Goal: Check status: Check status

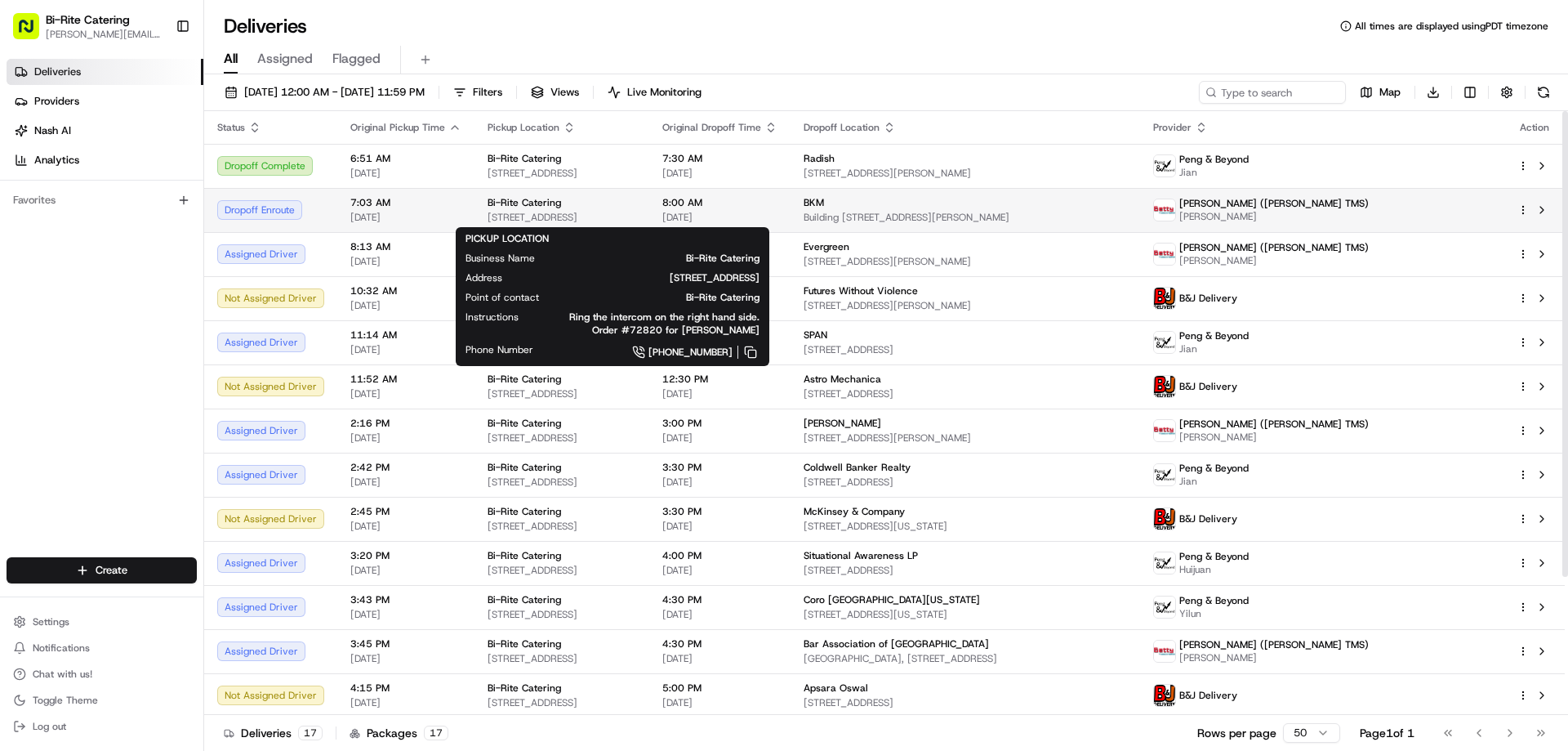
click at [529, 215] on span "[STREET_ADDRESS]" at bounding box center [561, 217] width 149 height 13
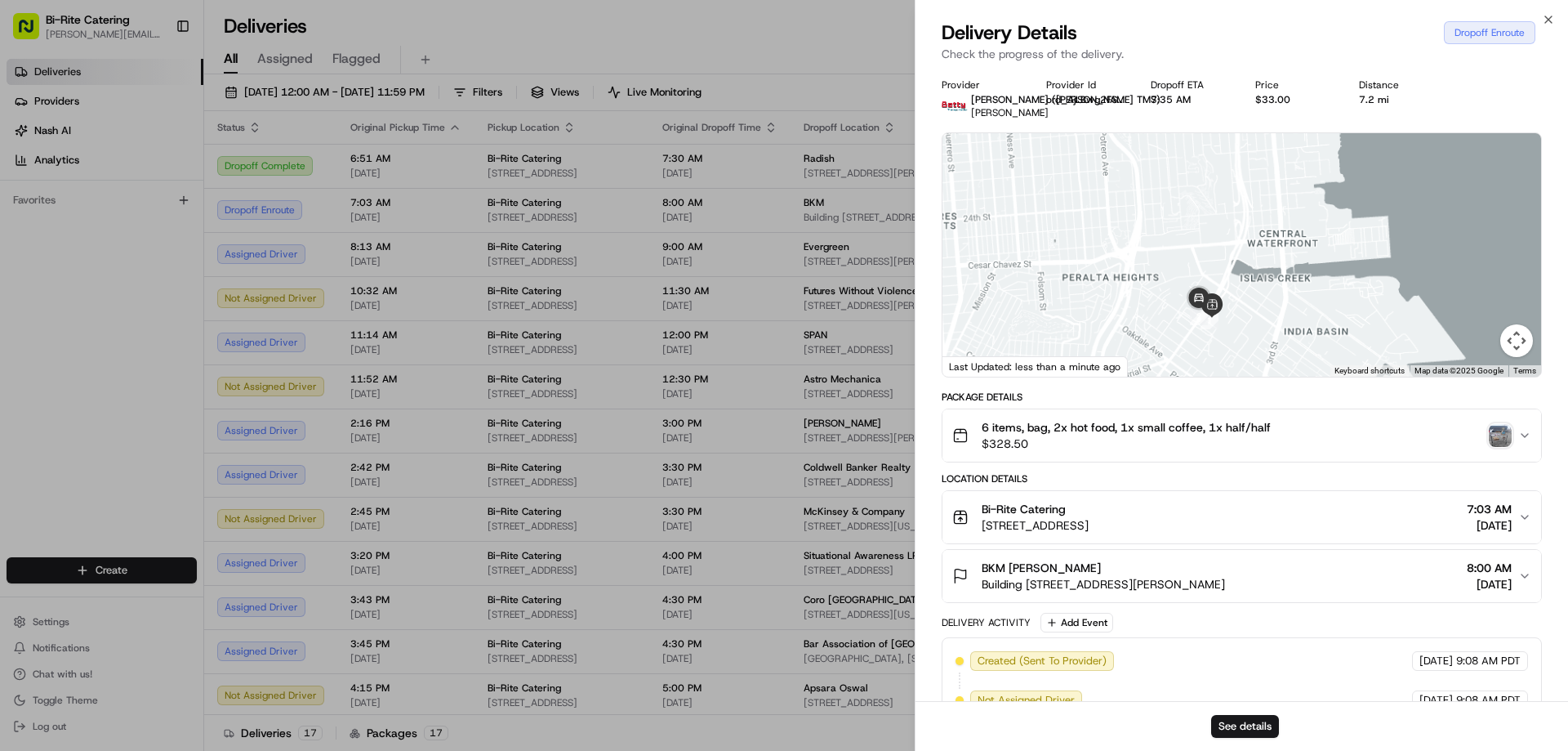
drag, startPoint x: 1249, startPoint y: 337, endPoint x: 1234, endPoint y: 147, distance: 190.6
click at [1234, 147] on div at bounding box center [1242, 254] width 599 height 243
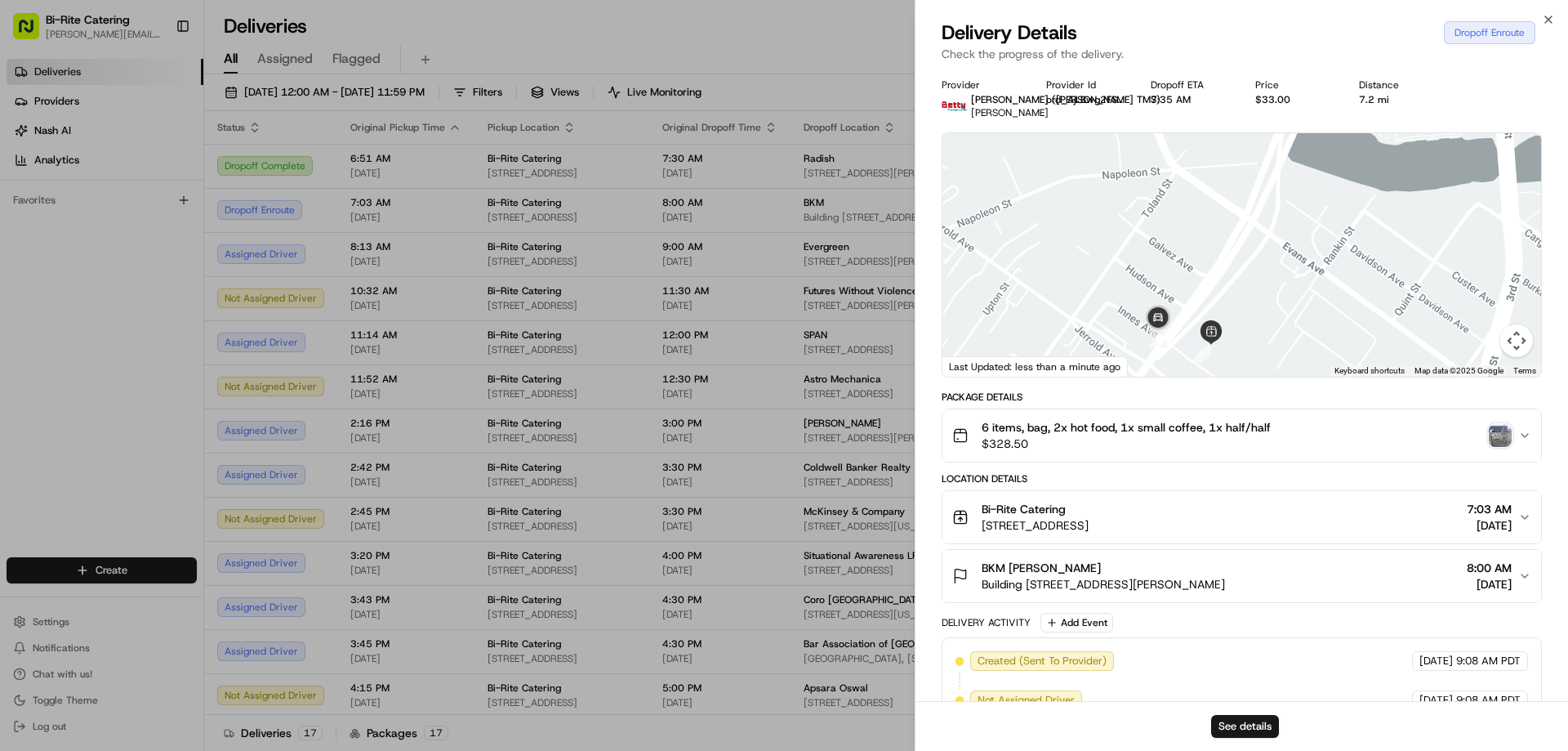
drag, startPoint x: 1230, startPoint y: 229, endPoint x: 1229, endPoint y: 217, distance: 12.0
click at [1229, 217] on div at bounding box center [1242, 254] width 599 height 243
click at [1550, 17] on icon "button" at bounding box center [1547, 19] width 13 height 13
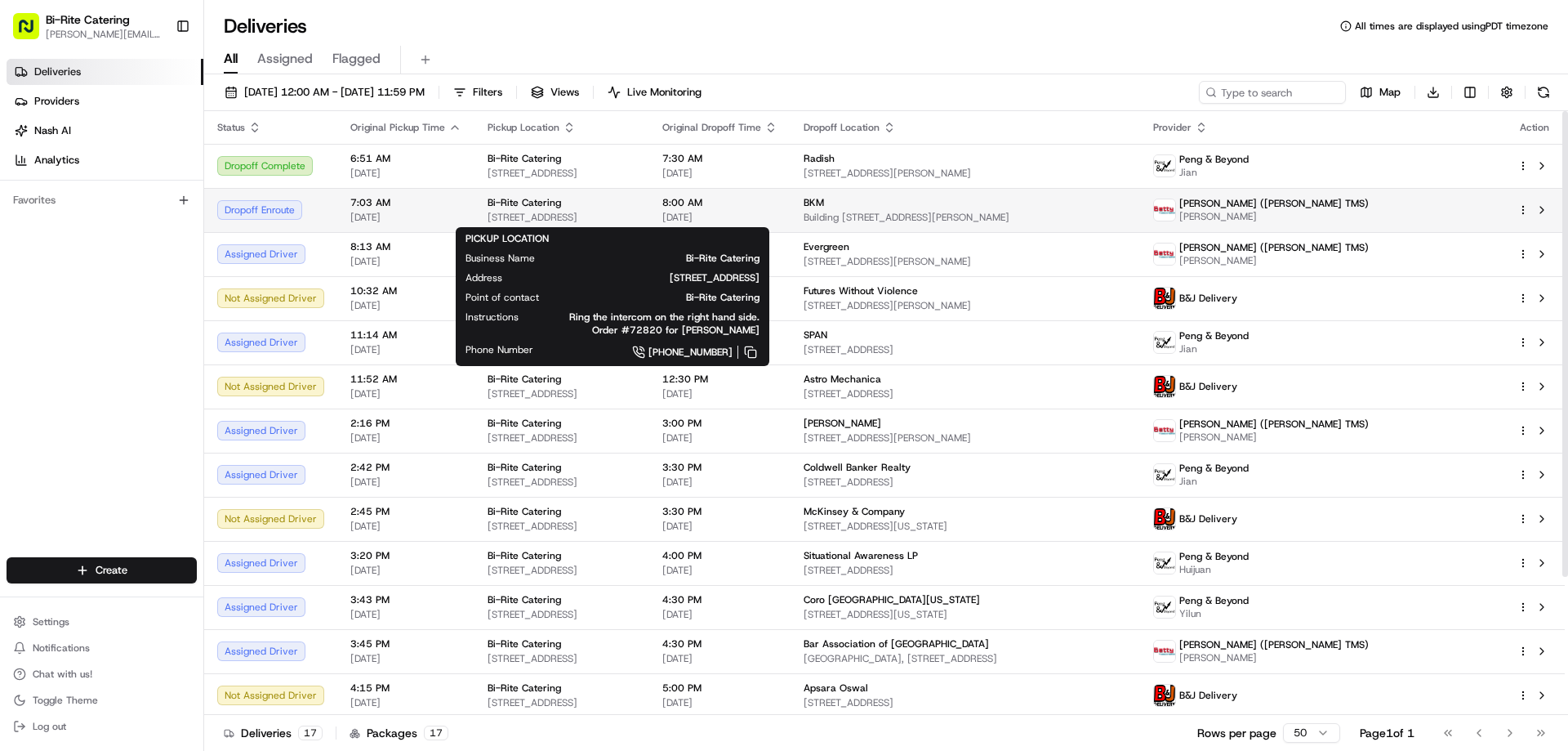
click at [628, 214] on span "[STREET_ADDRESS]" at bounding box center [561, 217] width 149 height 13
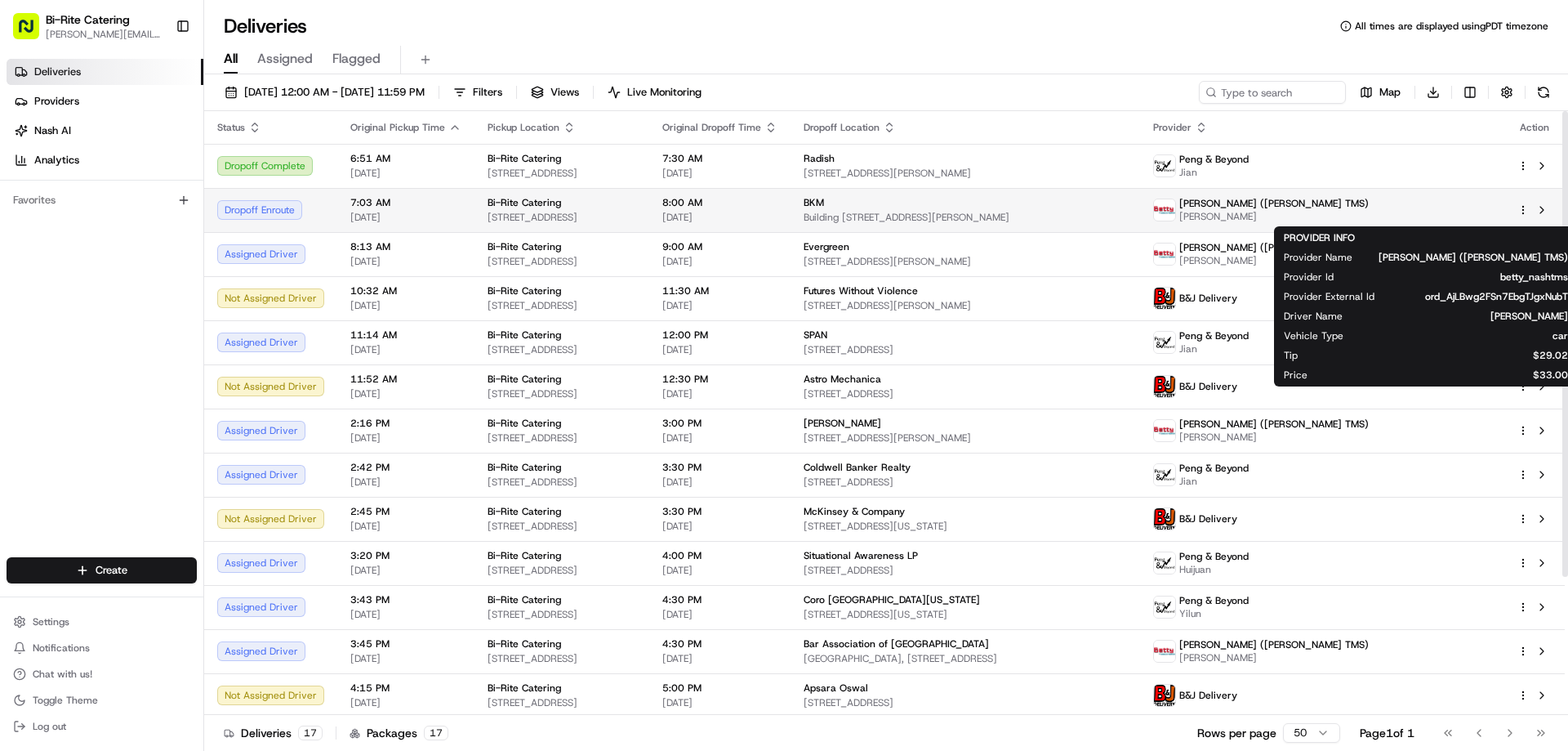
click at [1369, 203] on span "[PERSON_NAME] ([PERSON_NAME] TMS)" at bounding box center [1274, 203] width 189 height 13
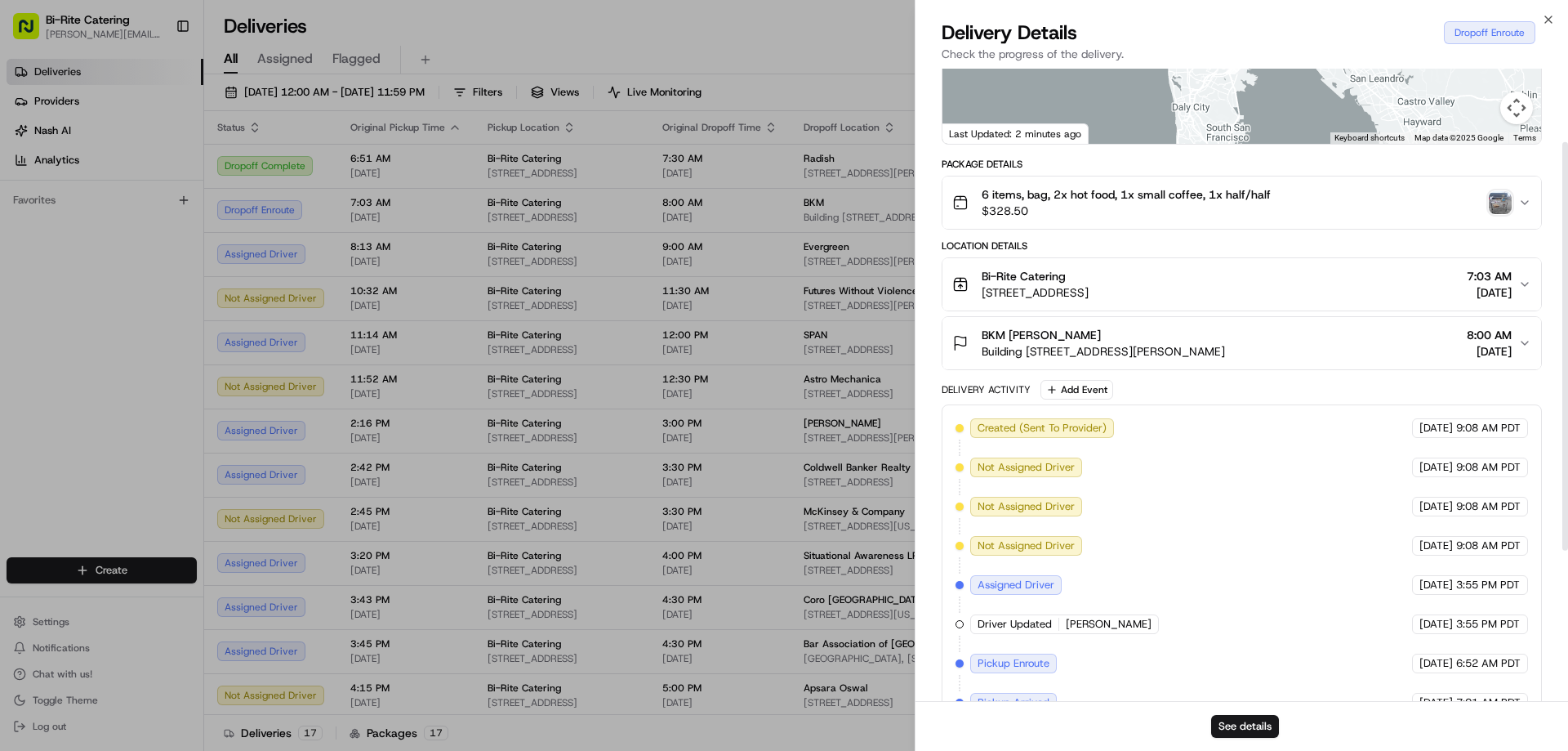
scroll to position [102, 0]
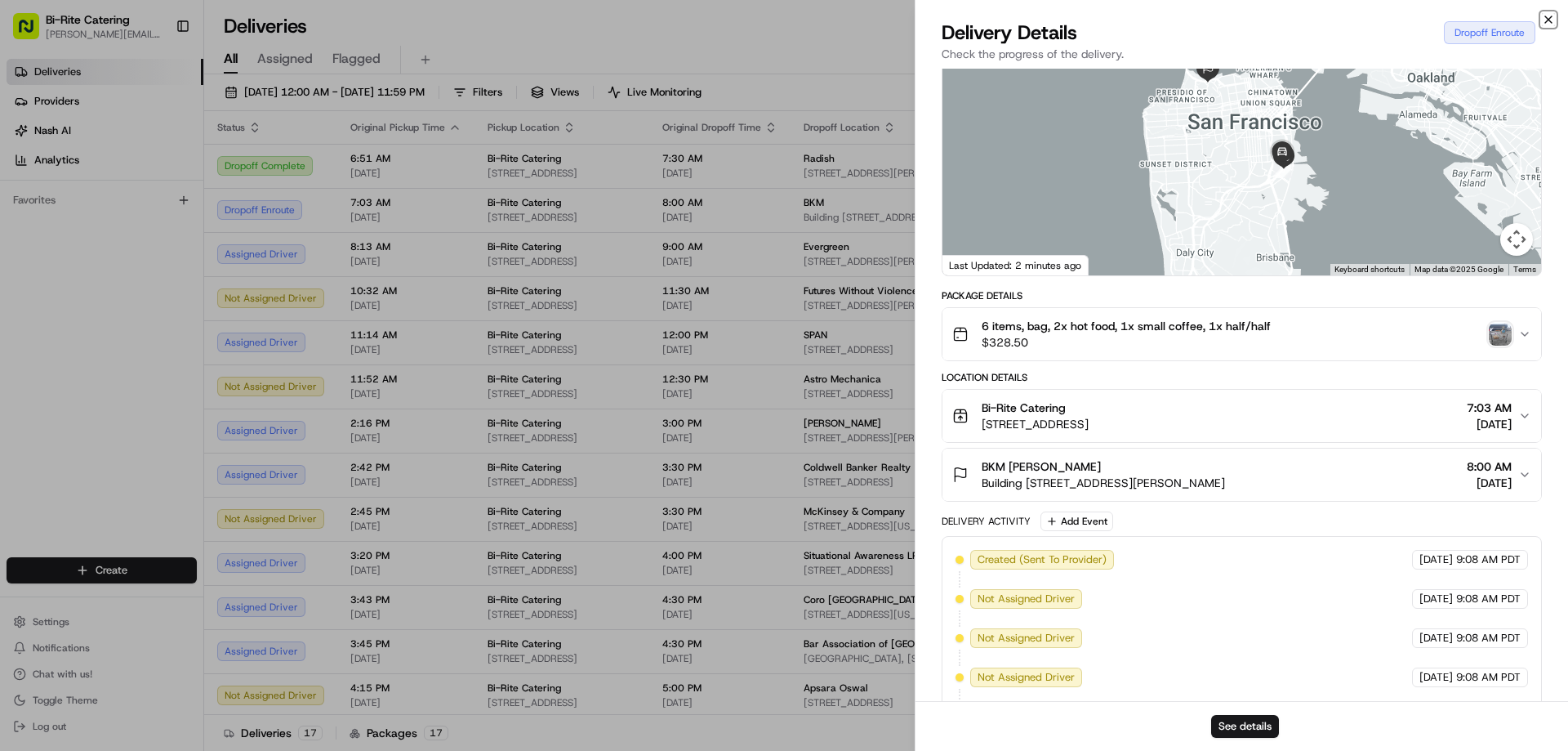
click at [1547, 19] on icon "button" at bounding box center [1548, 20] width 7 height 7
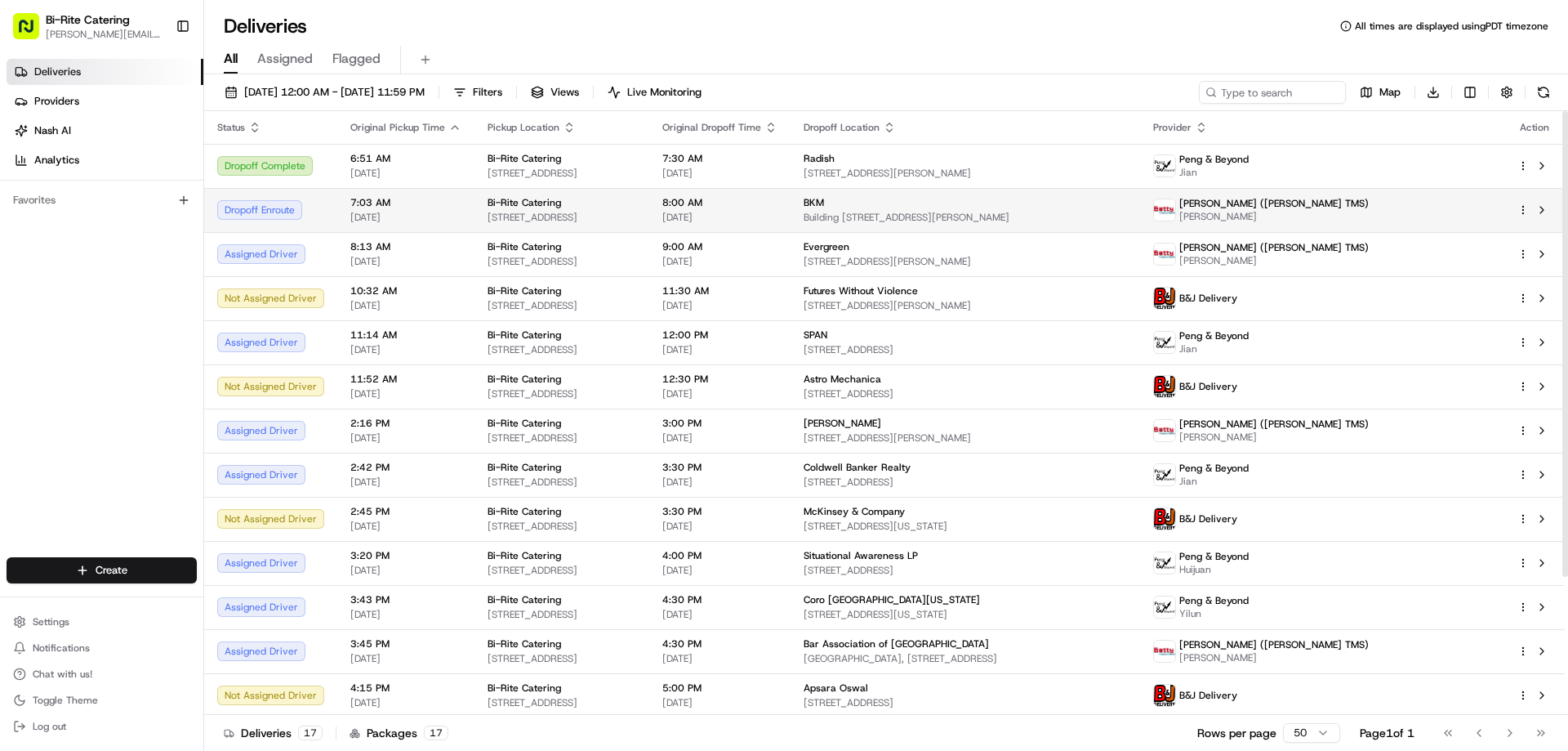
click at [264, 208] on div "Dropoff Enroute" at bounding box center [271, 210] width 107 height 20
click at [1542, 209] on button at bounding box center [1541, 210] width 20 height 20
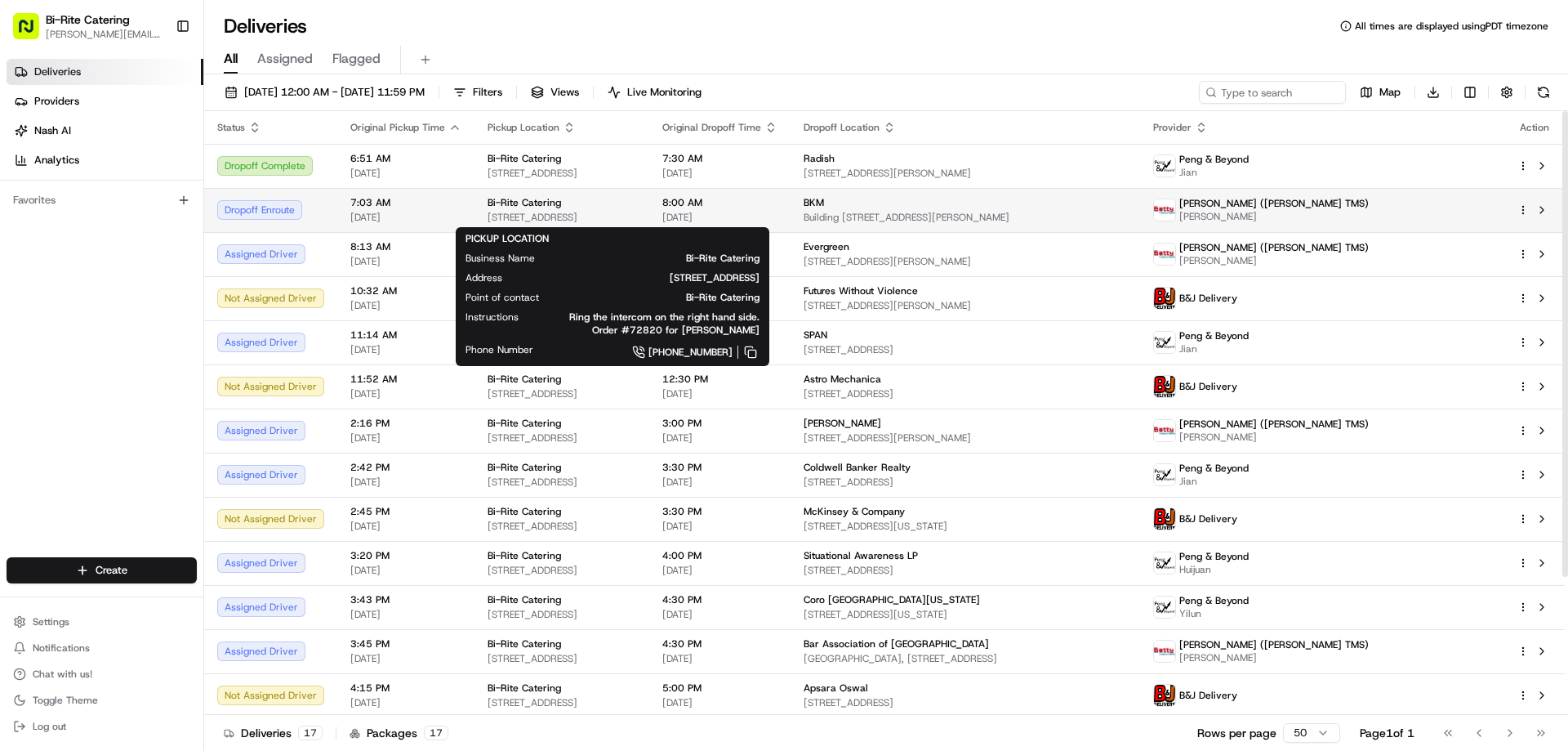
click at [628, 207] on div "Bi-Rite Catering" at bounding box center [561, 202] width 149 height 13
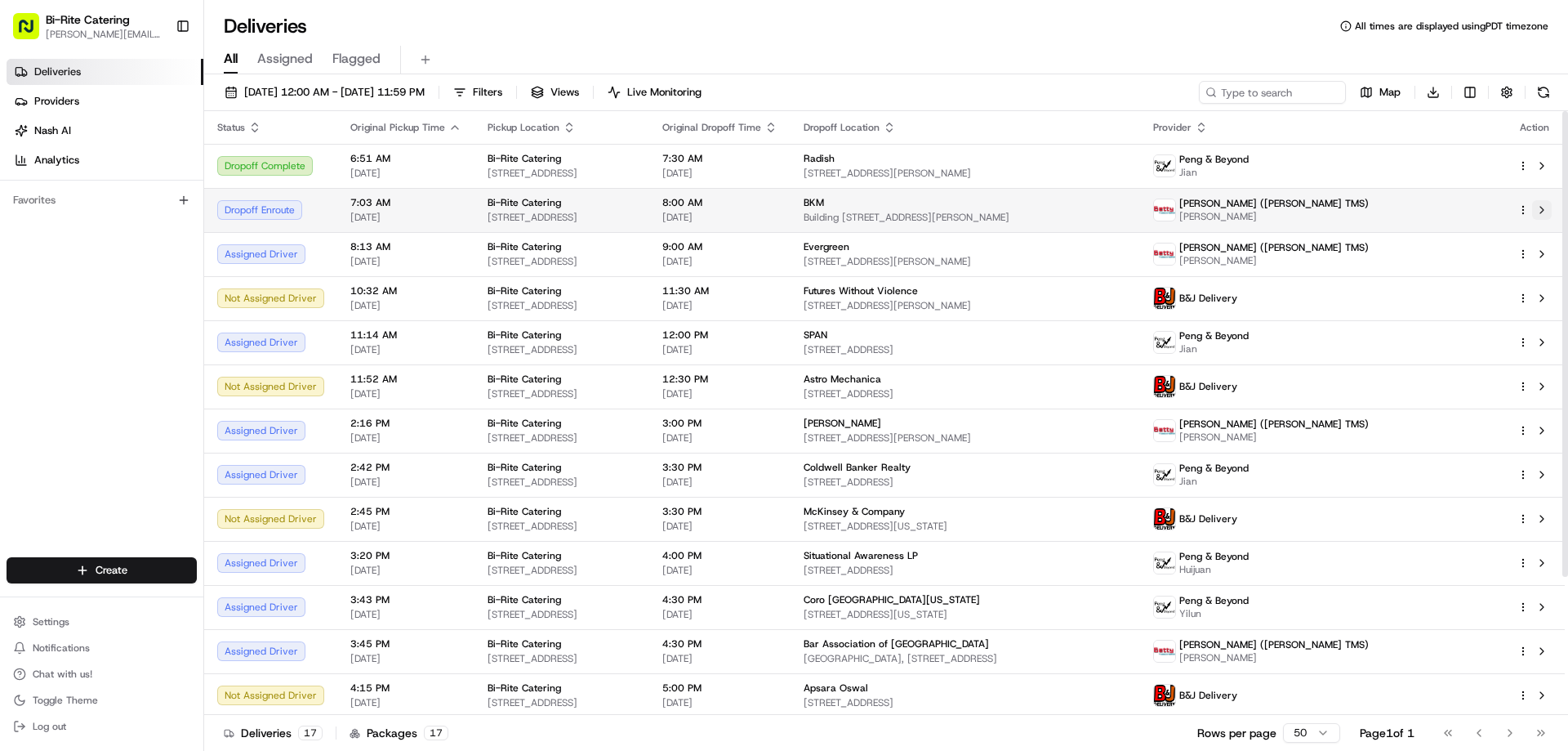
click at [1541, 213] on button at bounding box center [1541, 210] width 20 height 20
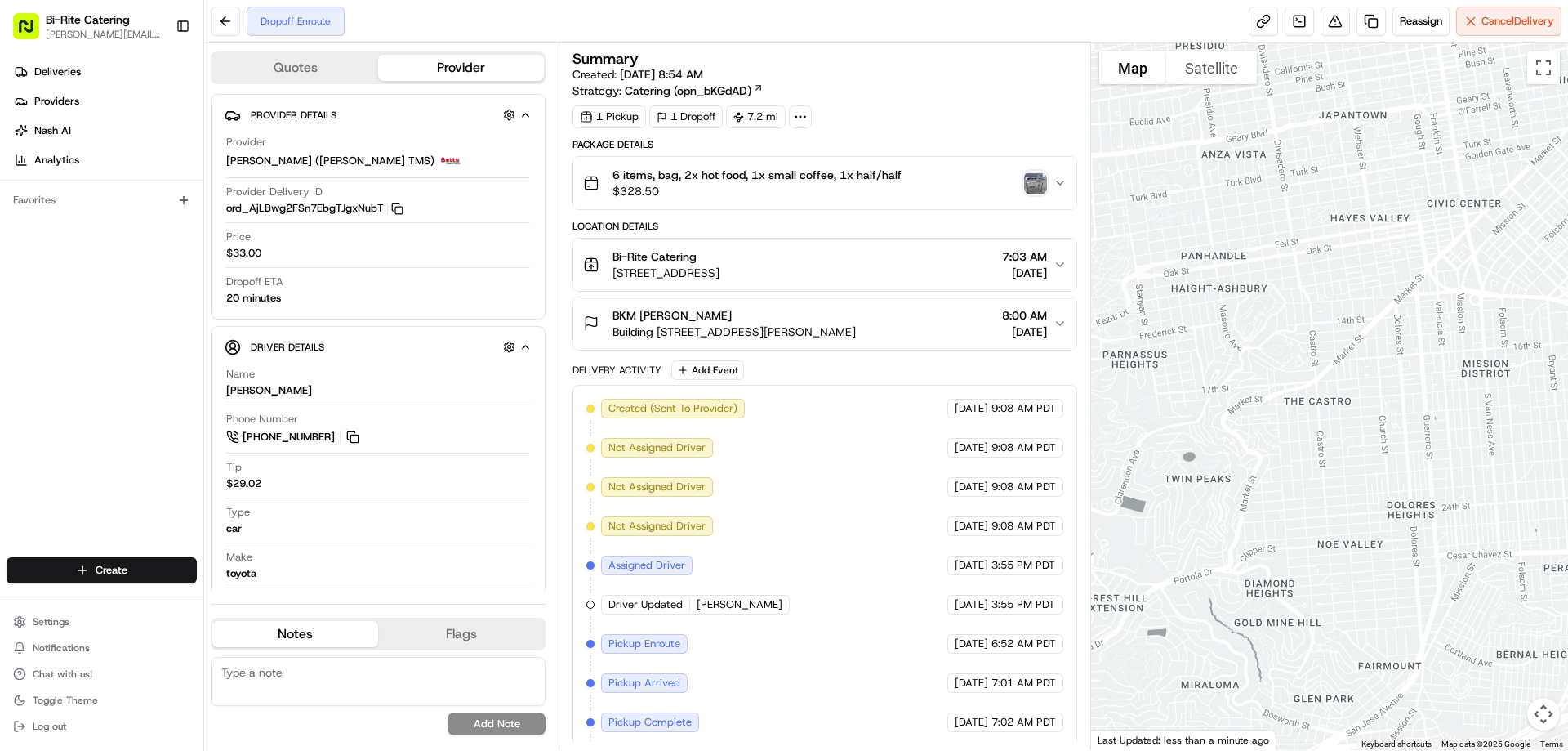
click at [1042, 194] on div "6 items, bag, 2x hot food, 1x small coffee, 1x half/half $328.50" at bounding box center [817, 182] width 470 height 33
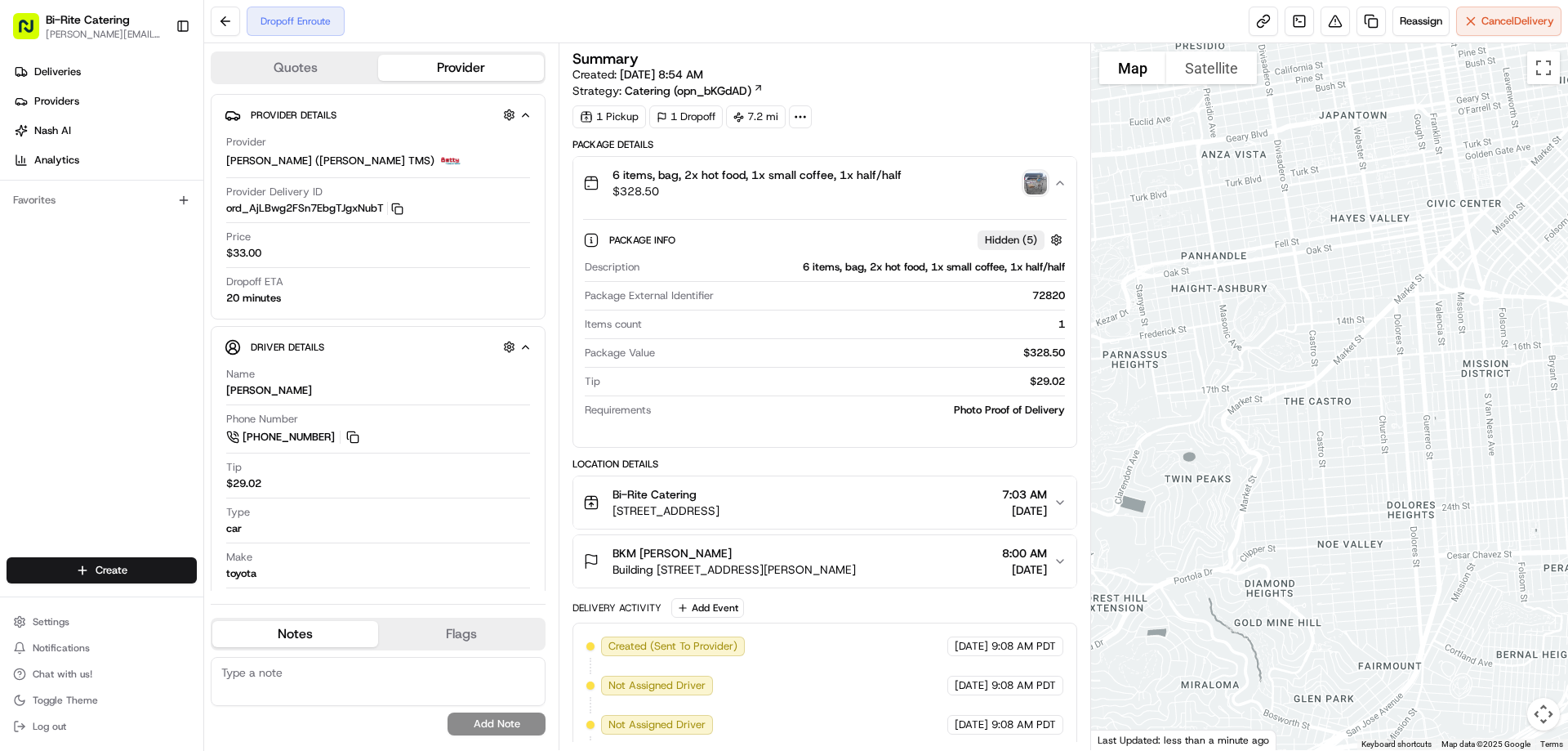
click at [1039, 188] on img "button" at bounding box center [1035, 182] width 23 height 23
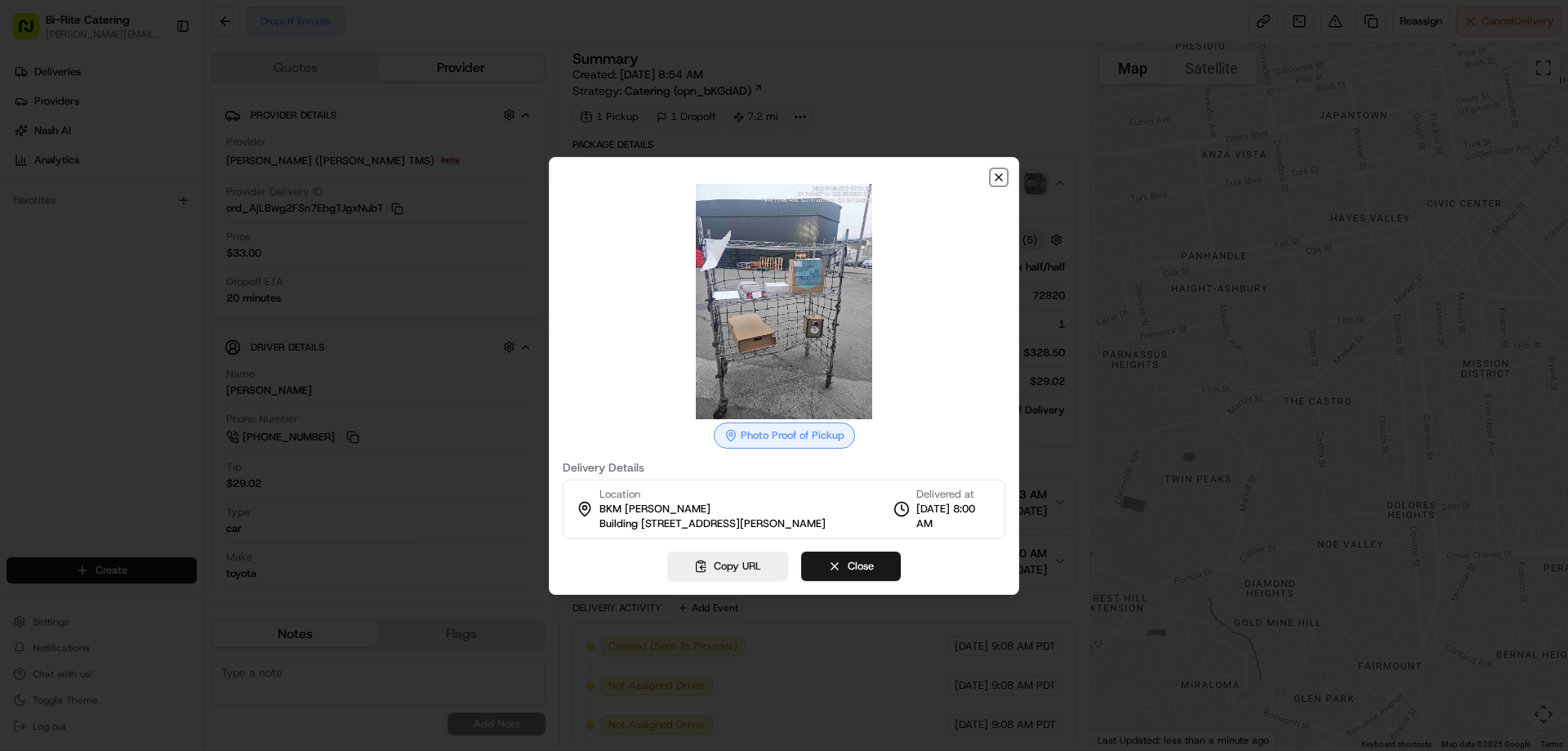
click at [994, 171] on icon "button" at bounding box center [998, 176] width 13 height 13
